Goal: Answer question/provide support: Share knowledge or assist other users

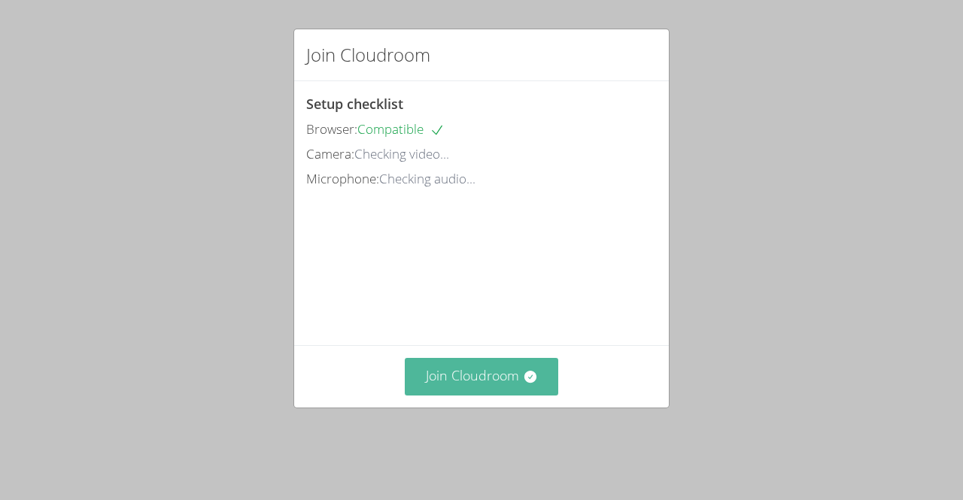
click at [503, 394] on button "Join Cloudroom" at bounding box center [482, 376] width 154 height 37
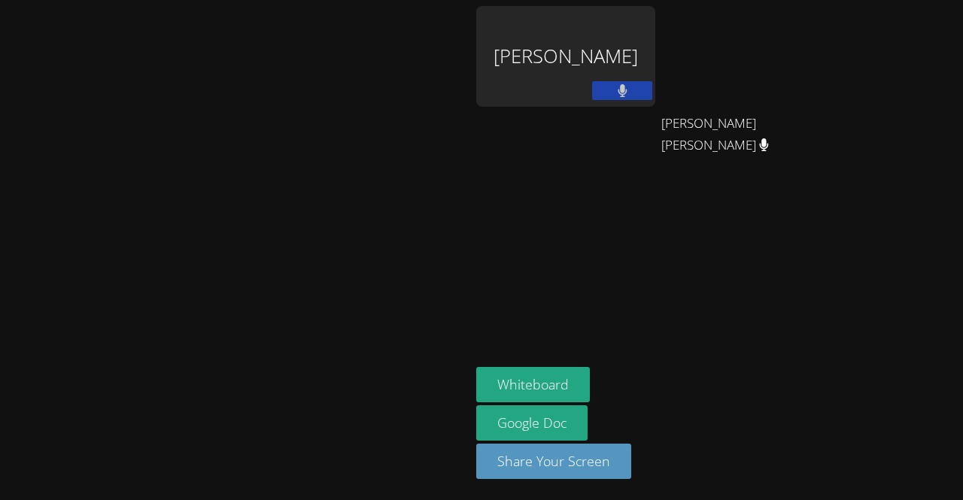
click at [598, 346] on aside "[PERSON_NAME] [PERSON_NAME] [PERSON_NAME] [PERSON_NAME] [PERSON_NAME] Whiteboar…" at bounding box center [658, 250] width 376 height 500
click at [348, 258] on video at bounding box center [236, 220] width 226 height 258
drag, startPoint x: 700, startPoint y: 274, endPoint x: 624, endPoint y: 266, distance: 76.4
click at [624, 266] on aside "[PERSON_NAME] [PERSON_NAME] [PERSON_NAME] [PERSON_NAME] [PERSON_NAME] Whiteboar…" at bounding box center [658, 250] width 376 height 500
drag, startPoint x: 622, startPoint y: 388, endPoint x: 555, endPoint y: 397, distance: 68.3
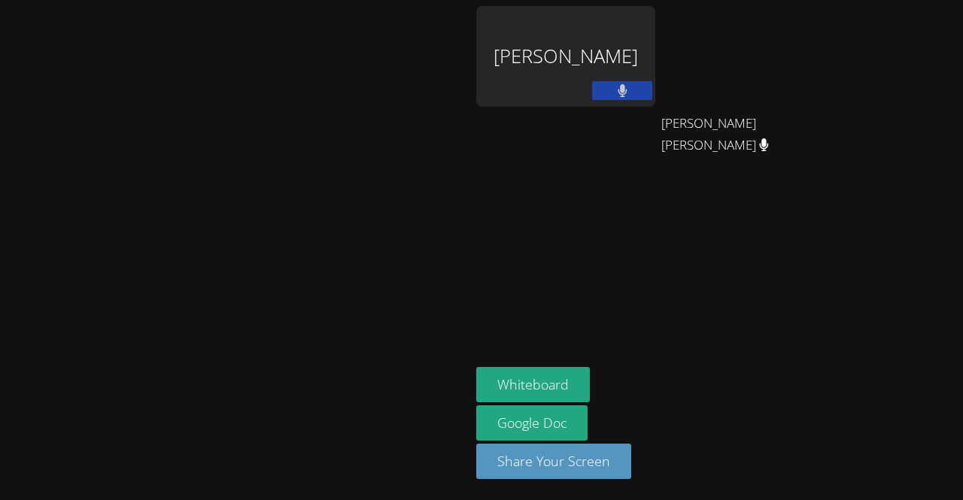
click at [464, 397] on div at bounding box center [235, 379] width 458 height 60
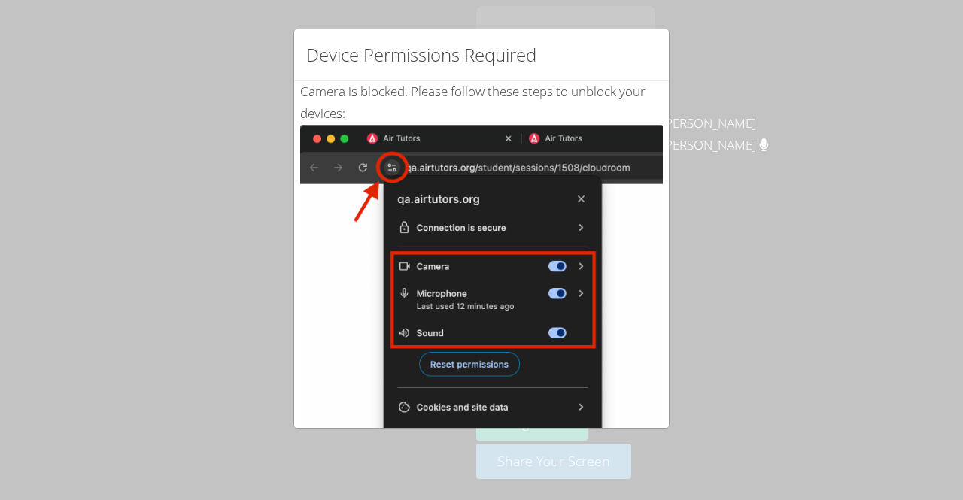
click at [226, 160] on div "Device Permissions Required Camera is blocked . Please follow these steps to un…" at bounding box center [481, 250] width 963 height 500
drag, startPoint x: 211, startPoint y: 224, endPoint x: 101, endPoint y: 209, distance: 110.9
click at [101, 209] on div "Device Permissions Required Camera is blocked . Please follow these steps to un…" at bounding box center [481, 250] width 963 height 500
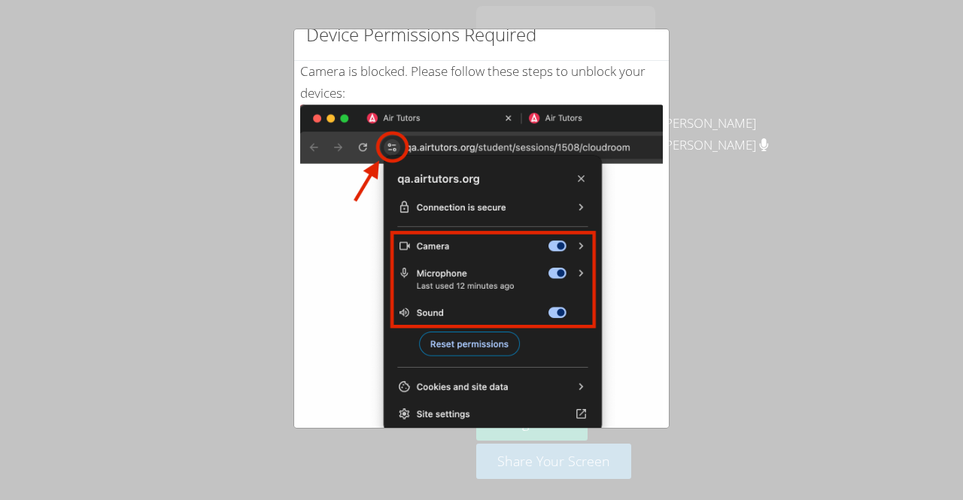
click at [635, 272] on img at bounding box center [481, 275] width 363 height 340
click at [391, 141] on img at bounding box center [481, 275] width 363 height 340
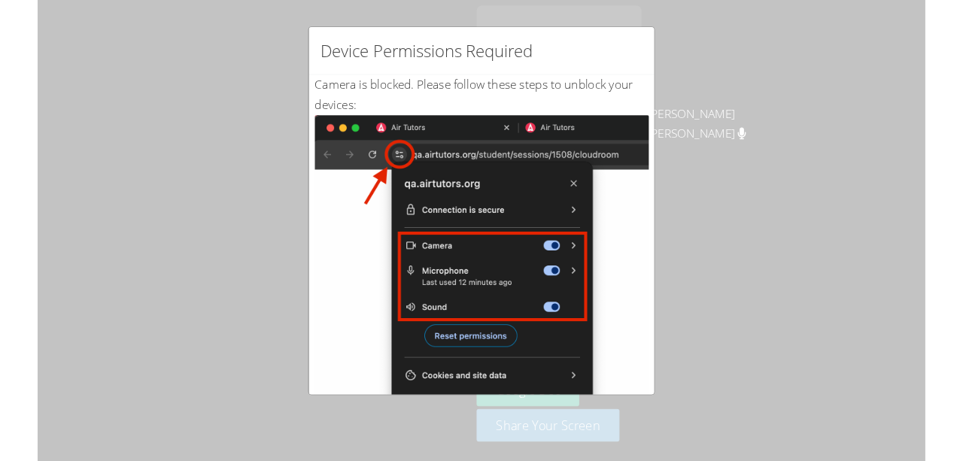
scroll to position [268, 0]
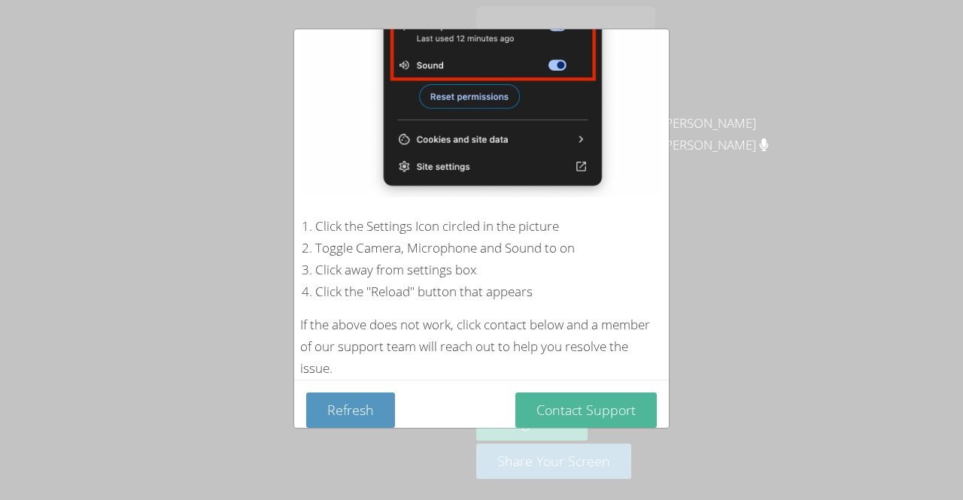
click at [583, 397] on button "Contact Support" at bounding box center [586, 410] width 141 height 35
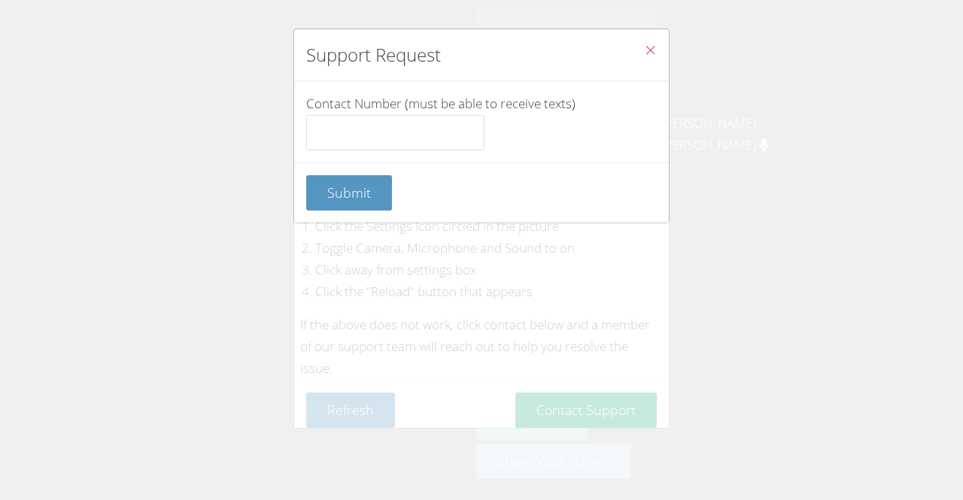
click at [644, 47] on icon "Close" at bounding box center [650, 50] width 13 height 13
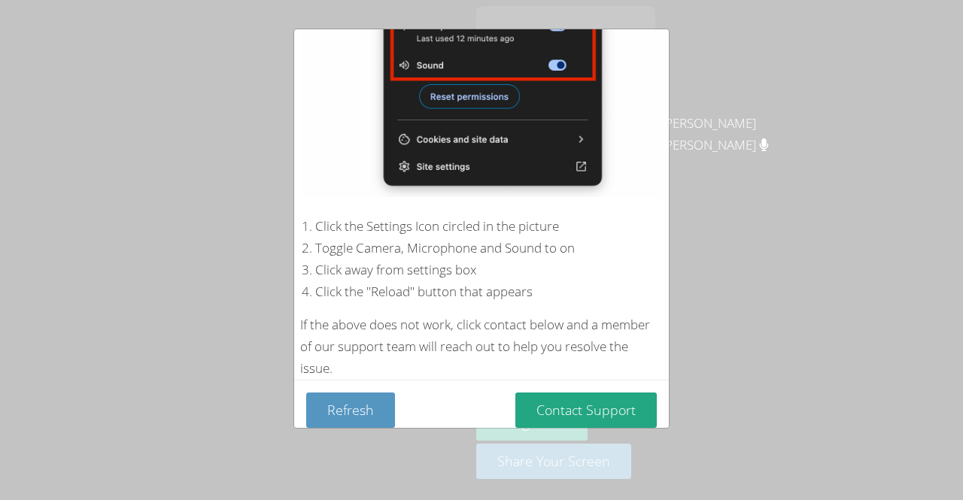
click at [753, 242] on div "Device Permissions Required Camera is blocked . Please follow these steps to un…" at bounding box center [481, 250] width 963 height 500
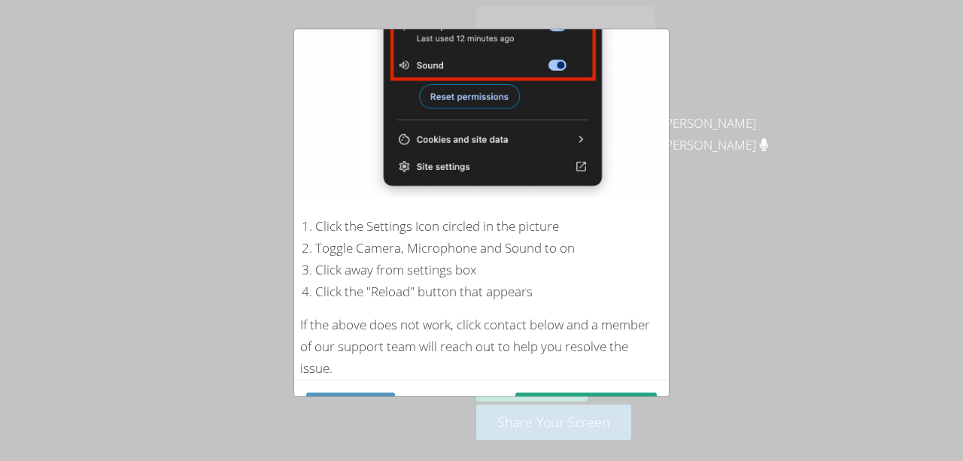
click at [377, 398] on div "Device Permissions Required Camera is blocked . Please follow these steps to un…" at bounding box center [481, 230] width 963 height 461
click at [372, 393] on button "Refresh" at bounding box center [350, 410] width 89 height 35
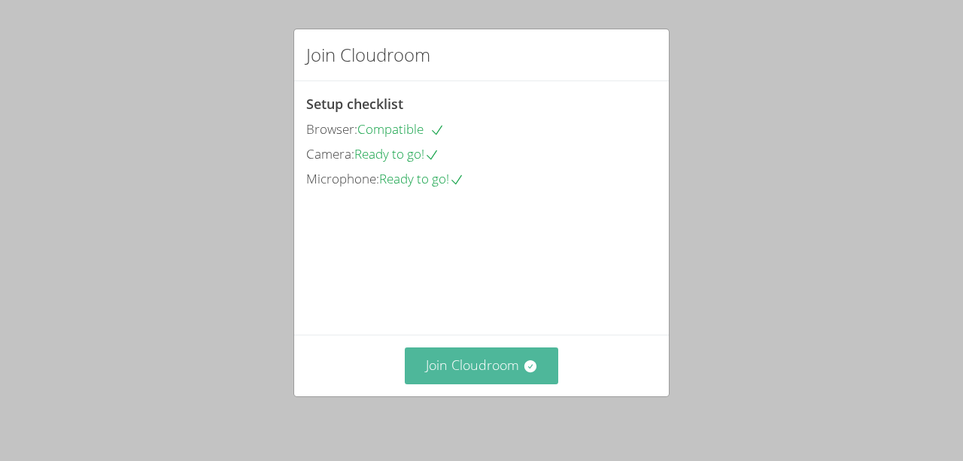
click at [474, 355] on button "Join Cloudroom" at bounding box center [482, 366] width 154 height 37
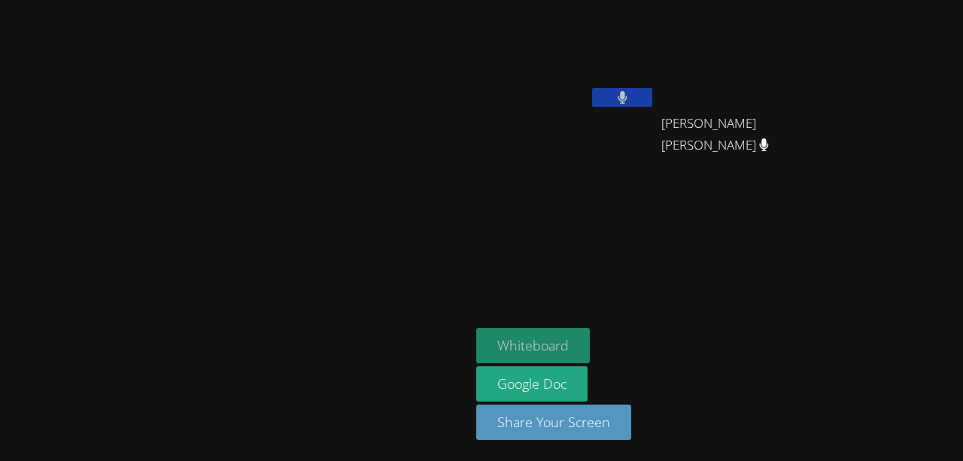
click at [590, 353] on button "Whiteboard" at bounding box center [533, 345] width 114 height 35
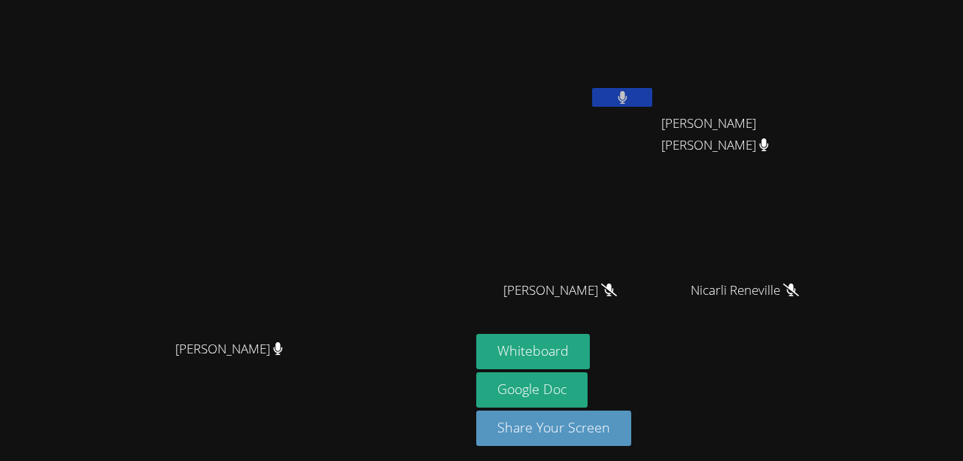
click at [601, 297] on icon at bounding box center [609, 290] width 16 height 13
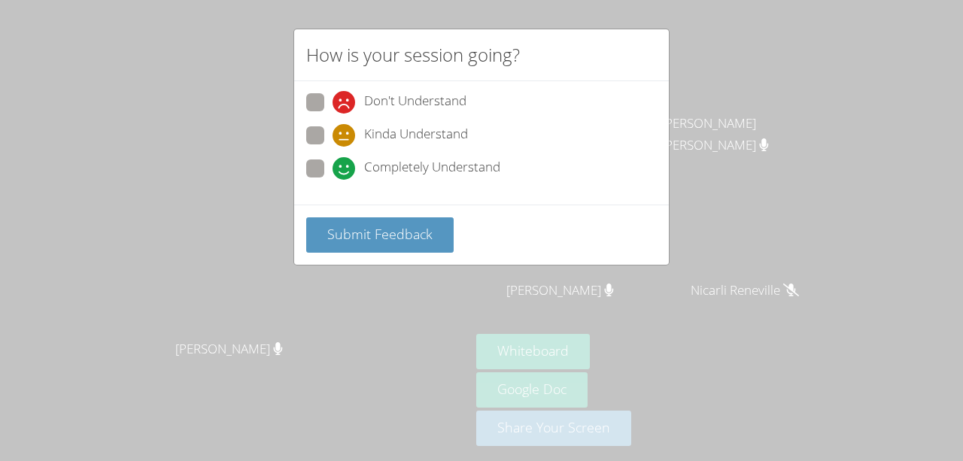
click at [333, 180] on span at bounding box center [333, 180] width 0 height 0
click at [333, 162] on input "Completely Understand" at bounding box center [339, 166] width 13 height 13
radio input "true"
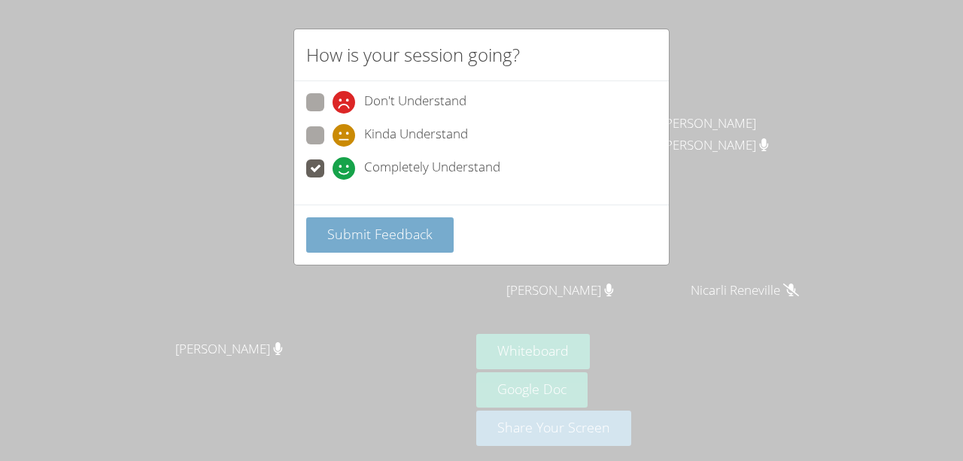
click at [358, 227] on span "Submit Feedback" at bounding box center [379, 234] width 105 height 18
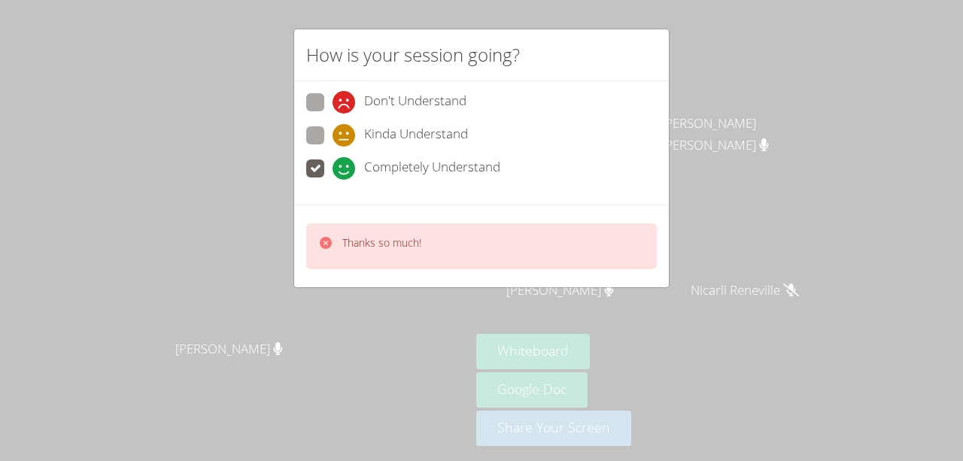
click at [720, 60] on div "How is your session going? Don't Understand Kinda Understand Completely Underst…" at bounding box center [481, 230] width 963 height 461
click at [303, 126] on div "Don't Understand Kinda Understand Completely Understand" at bounding box center [481, 142] width 375 height 123
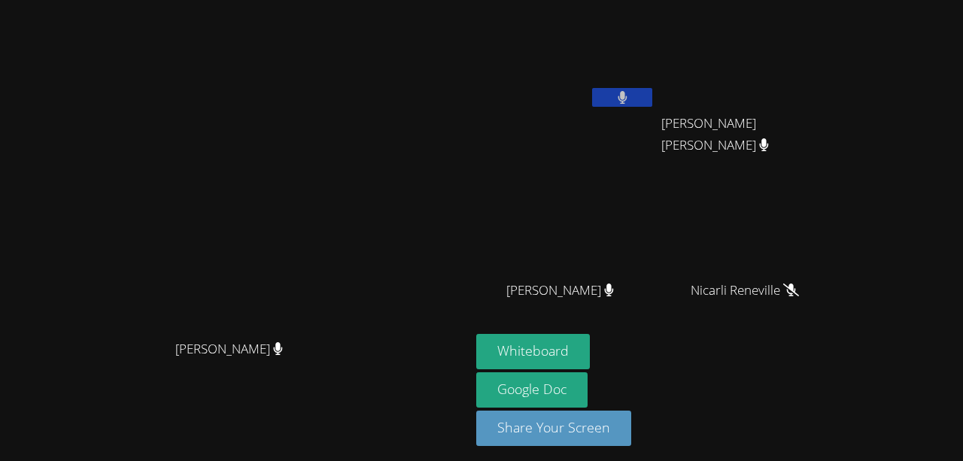
click at [653, 104] on button at bounding box center [622, 97] width 60 height 19
click at [653, 102] on button at bounding box center [622, 97] width 60 height 19
click at [628, 102] on icon at bounding box center [623, 97] width 10 height 13
click at [653, 93] on button at bounding box center [622, 97] width 60 height 19
